Goal: Information Seeking & Learning: Learn about a topic

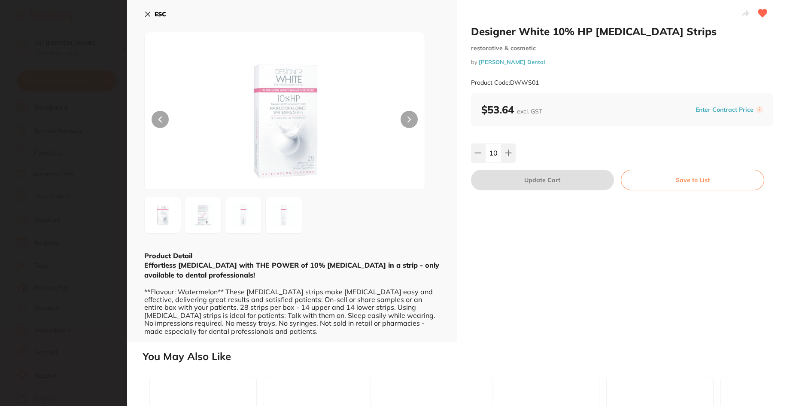
click at [146, 14] on icon at bounding box center [147, 14] width 7 height 7
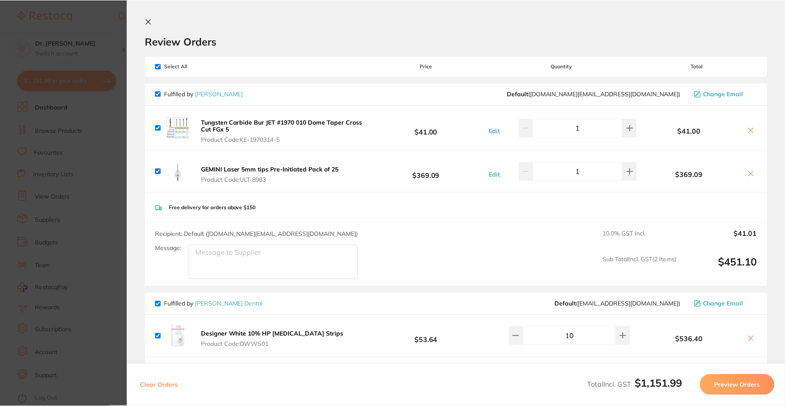
scroll to position [68, 0]
click at [145, 21] on icon at bounding box center [148, 21] width 7 height 7
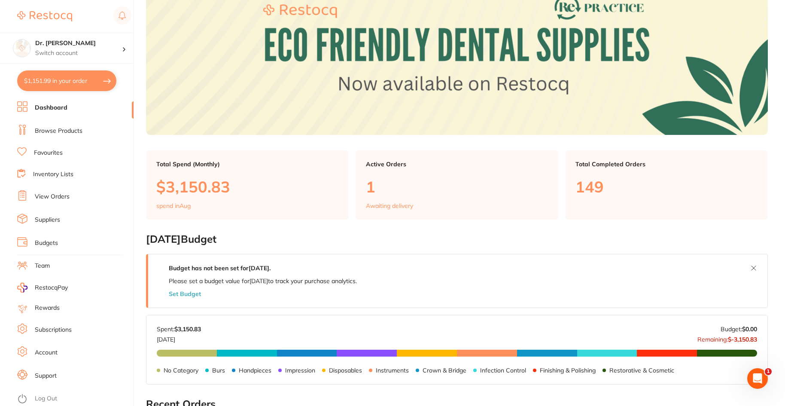
click at [54, 192] on li "View Orders" at bounding box center [75, 196] width 116 height 13
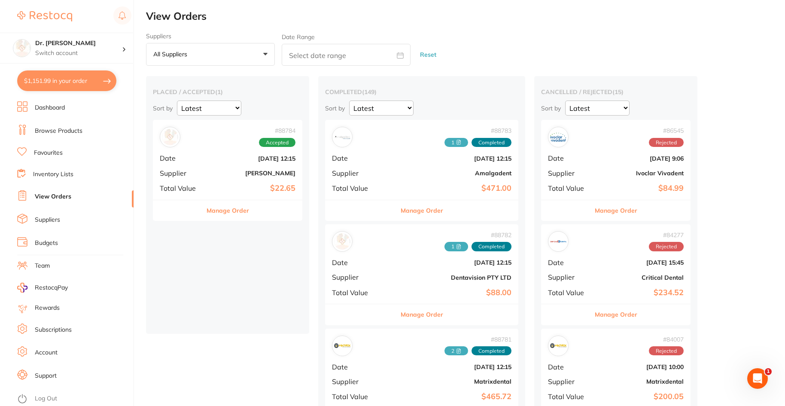
click at [389, 270] on div "# 88782 1 Completed Date [DATE] 12:15 Supplier Dentavision PTY LTD Total Value …" at bounding box center [421, 263] width 193 height 79
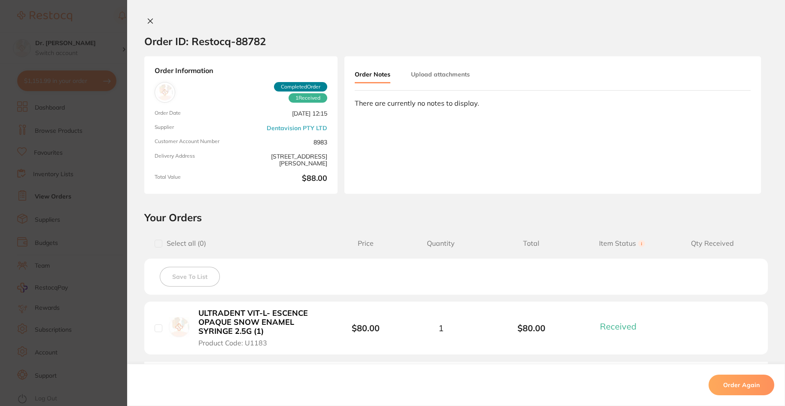
click at [145, 17] on div "Order ID: Restocq- 88782 Order Information 1 Received Completed Order Order Dat…" at bounding box center [455, 203] width 657 height 406
click at [147, 19] on icon at bounding box center [150, 21] width 7 height 7
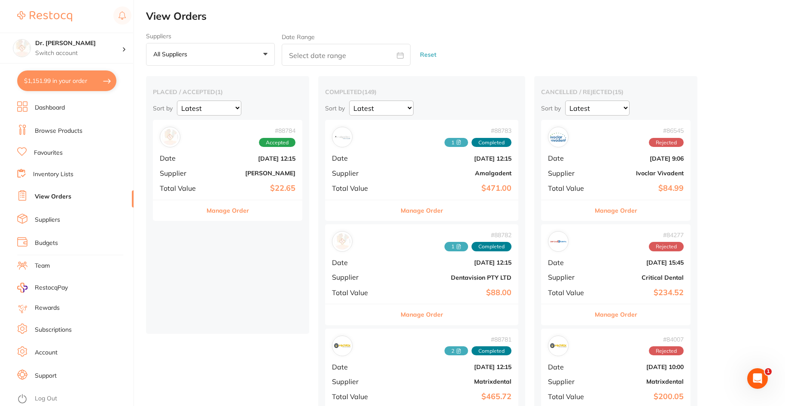
click at [50, 146] on ul "Dashboard Browse Products Favourites Inventory Lists View Orders Suppliers Budg…" at bounding box center [75, 253] width 116 height 304
click at [48, 150] on link "Favourites" at bounding box center [48, 152] width 29 height 9
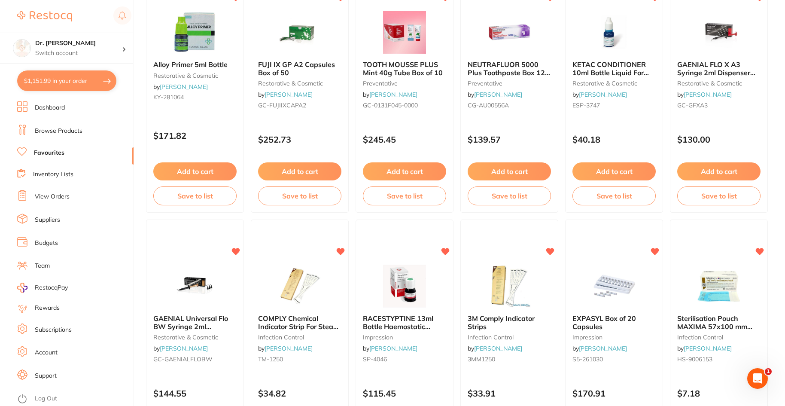
scroll to position [2015, 0]
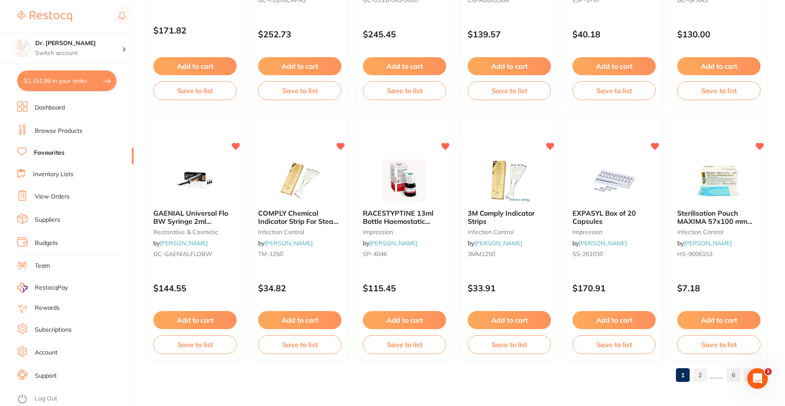
click at [59, 131] on link "Browse Products" at bounding box center [59, 131] width 48 height 9
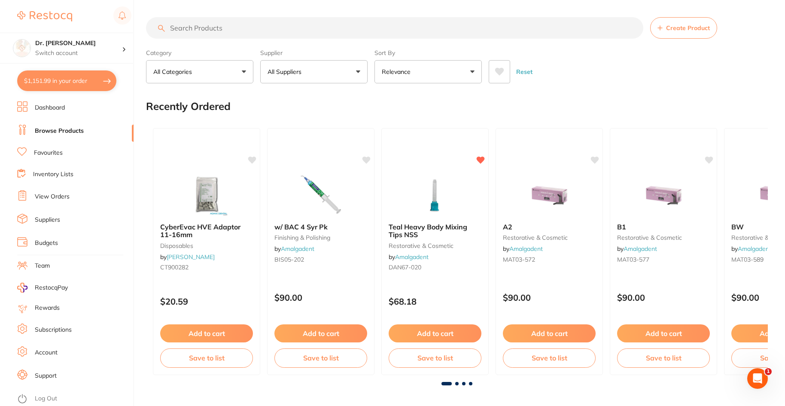
click at [201, 28] on input "search" at bounding box center [394, 27] width 497 height 21
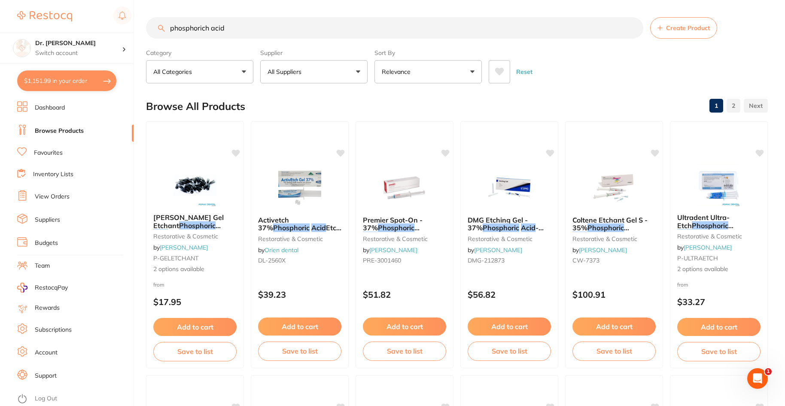
click at [304, 70] on p "All Suppliers" at bounding box center [285, 71] width 37 height 9
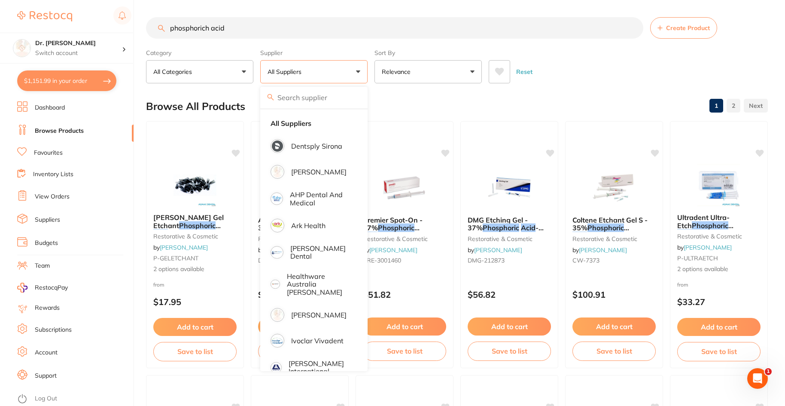
click at [486, 98] on div "Browse All Products 1 2" at bounding box center [456, 106] width 621 height 29
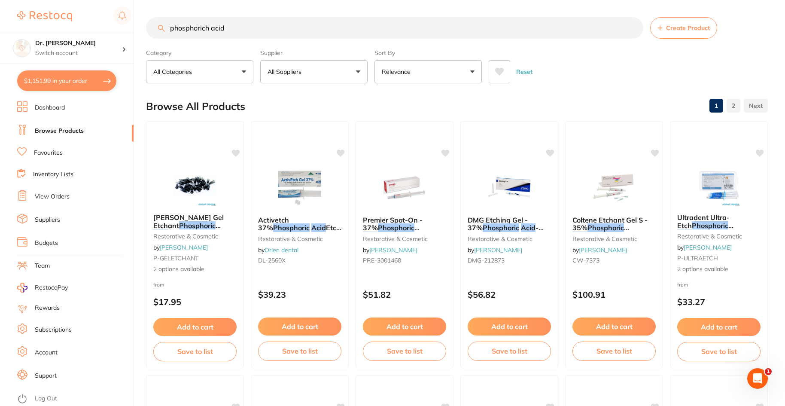
click at [308, 33] on input "phosphorich acid" at bounding box center [394, 27] width 497 height 21
click at [205, 24] on input "phosphorich acid" at bounding box center [394, 27] width 497 height 21
click at [207, 27] on input "phosphorich acid" at bounding box center [394, 27] width 497 height 21
type input "[MEDICAL_DATA]"
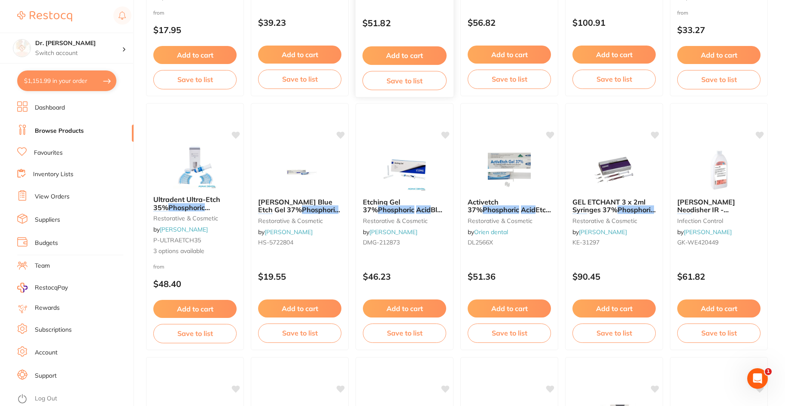
scroll to position [429, 0]
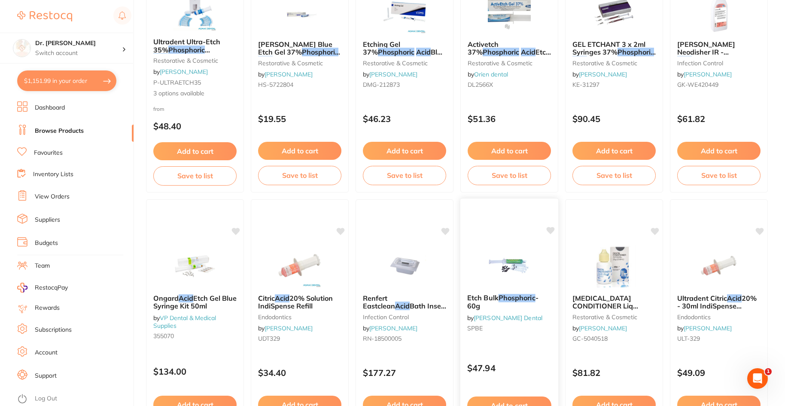
click at [505, 262] on img at bounding box center [509, 264] width 56 height 43
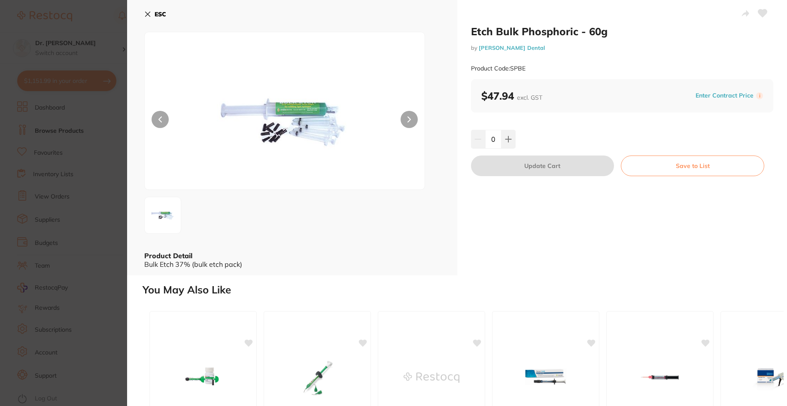
click at [149, 12] on icon at bounding box center [147, 14] width 5 height 5
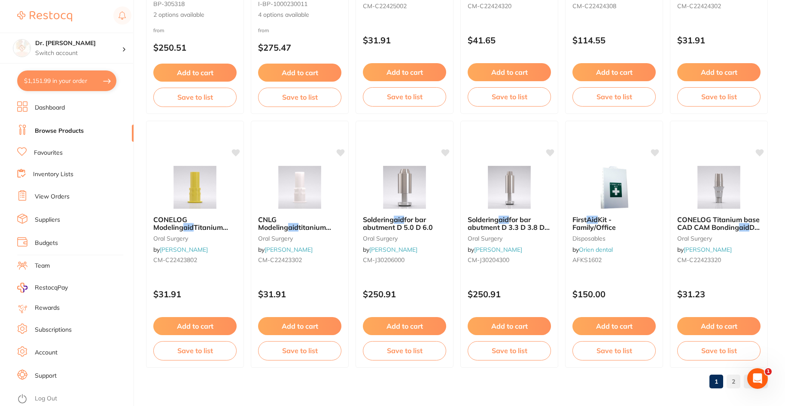
scroll to position [2036, 0]
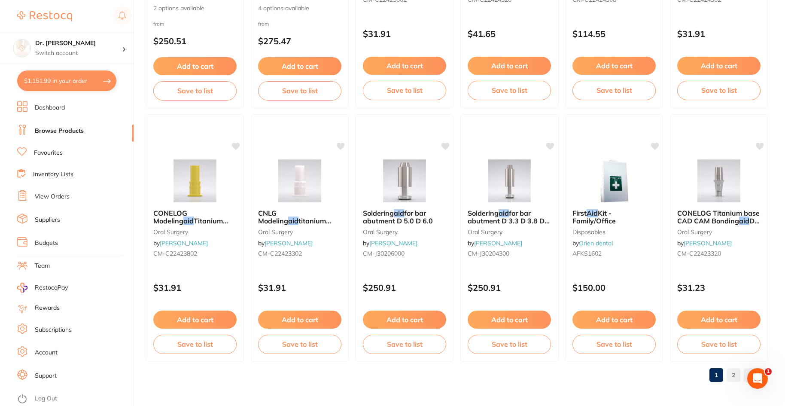
click at [44, 155] on link "Favourites" at bounding box center [48, 152] width 29 height 9
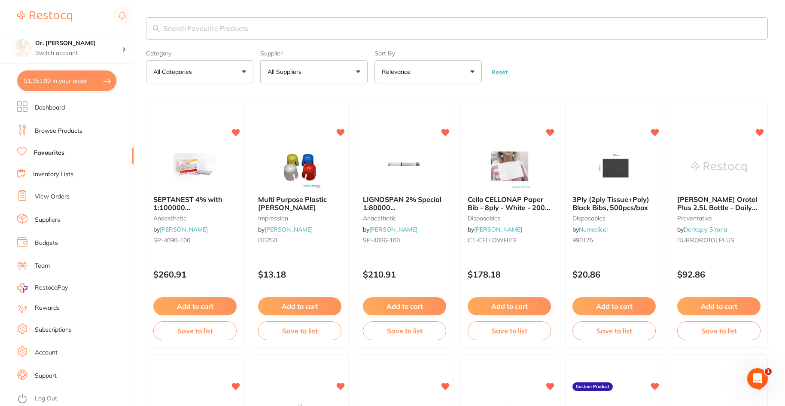
click at [174, 31] on input "search" at bounding box center [456, 28] width 621 height 22
type input "bisco etch"
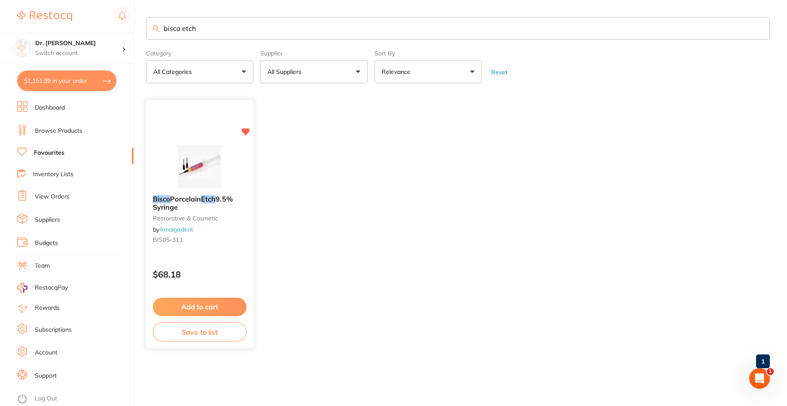
click at [199, 169] on img at bounding box center [199, 166] width 56 height 43
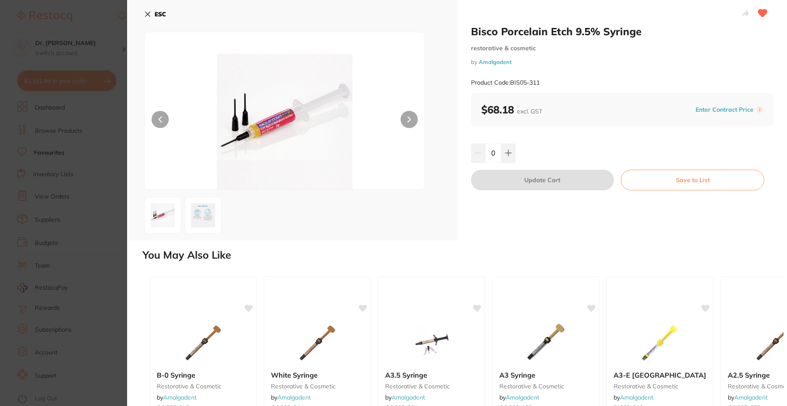
click at [147, 14] on icon at bounding box center [147, 14] width 5 height 5
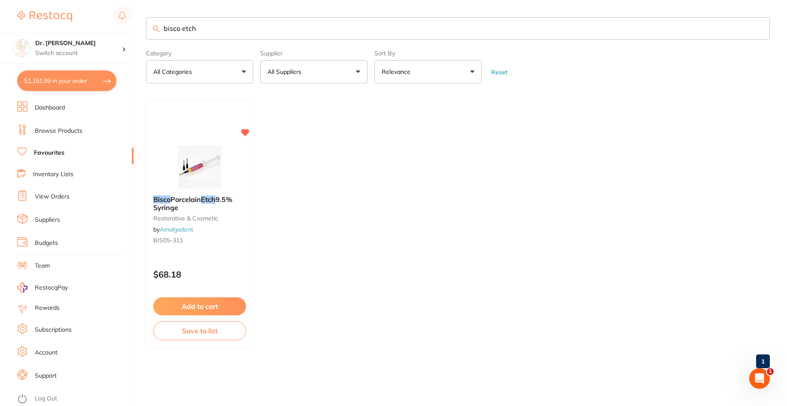
click at [45, 133] on link "Browse Products" at bounding box center [59, 131] width 48 height 9
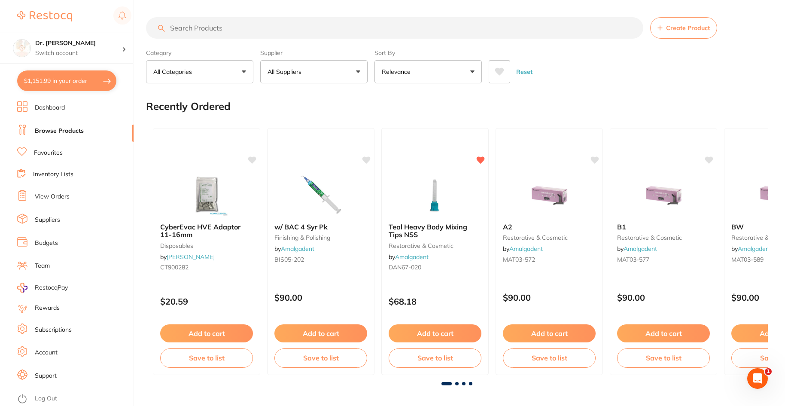
click at [58, 194] on link "View Orders" at bounding box center [52, 196] width 35 height 9
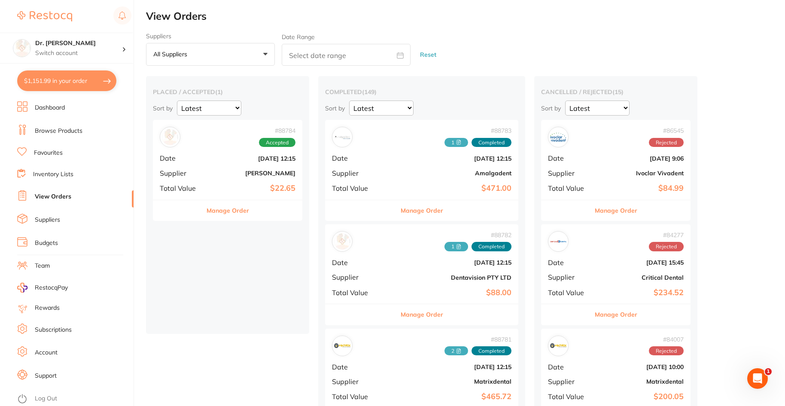
click at [396, 174] on b "Amalgadent" at bounding box center [453, 173] width 115 height 7
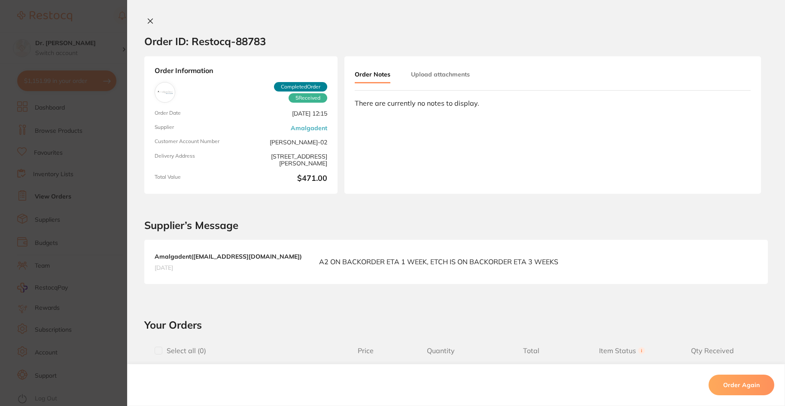
click at [424, 69] on button "Upload attachments" at bounding box center [440, 74] width 59 height 15
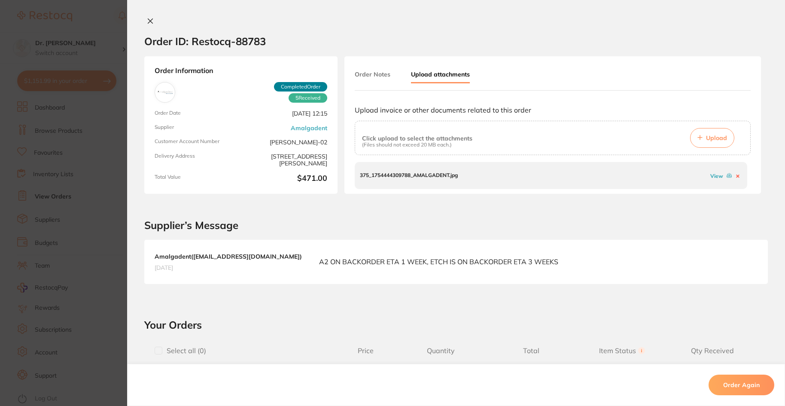
click at [712, 179] on div "View" at bounding box center [724, 175] width 33 height 8
click at [711, 176] on link "View" at bounding box center [716, 176] width 13 height 6
click at [64, 129] on section "Order ID: Restocq- 88783 Order Information 5 Received Completed Order Order Dat…" at bounding box center [392, 203] width 785 height 406
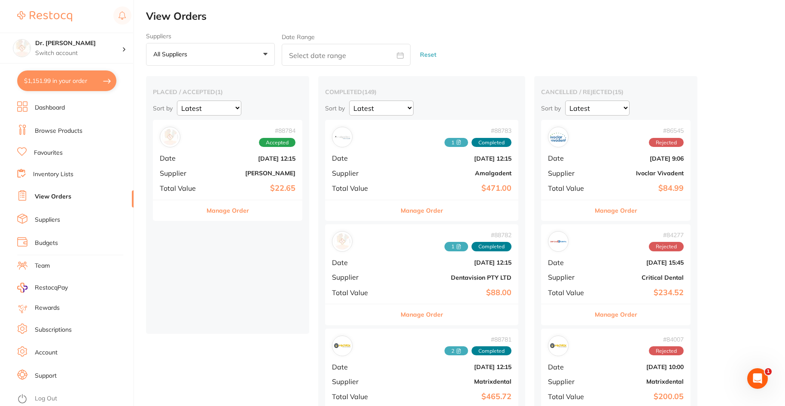
click at [51, 133] on link "Browse Products" at bounding box center [59, 131] width 48 height 9
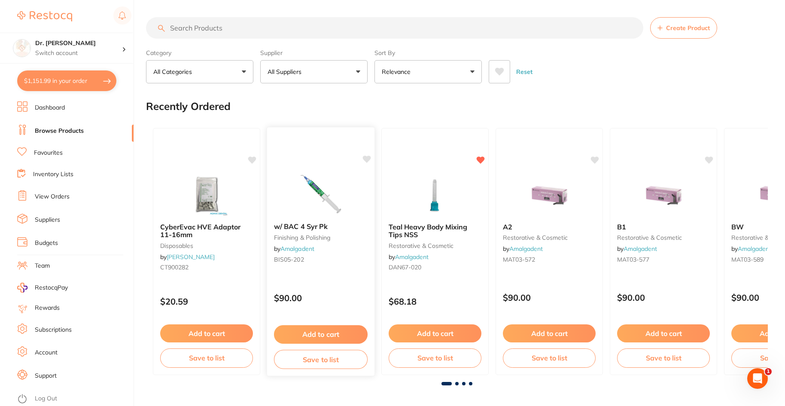
click at [319, 190] on img at bounding box center [320, 193] width 56 height 43
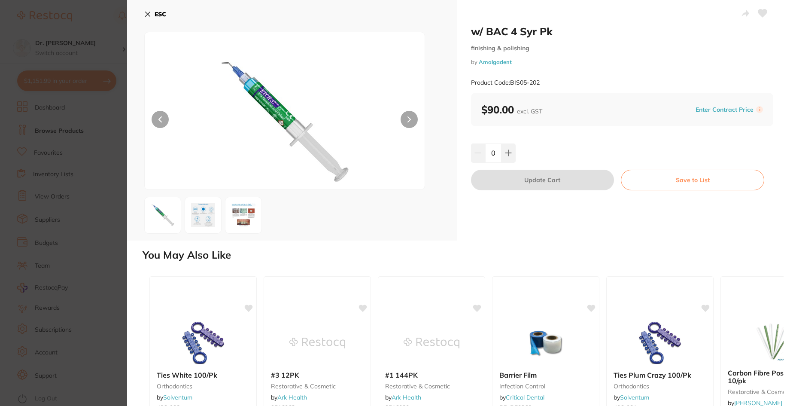
click at [149, 17] on icon at bounding box center [147, 14] width 7 height 7
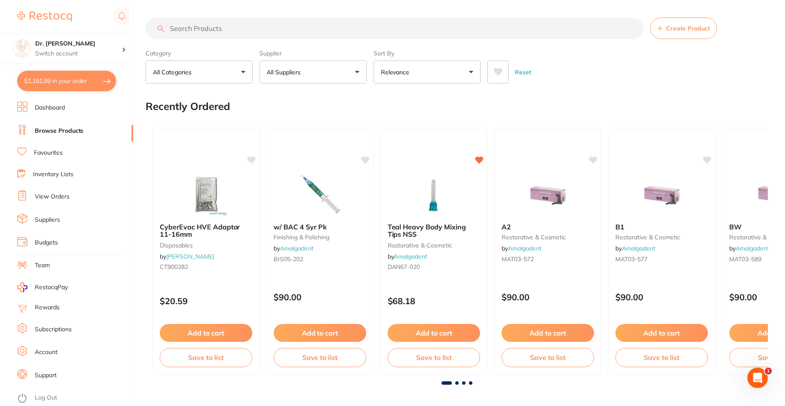
scroll to position [0, 0]
